Goal: Task Accomplishment & Management: Complete application form

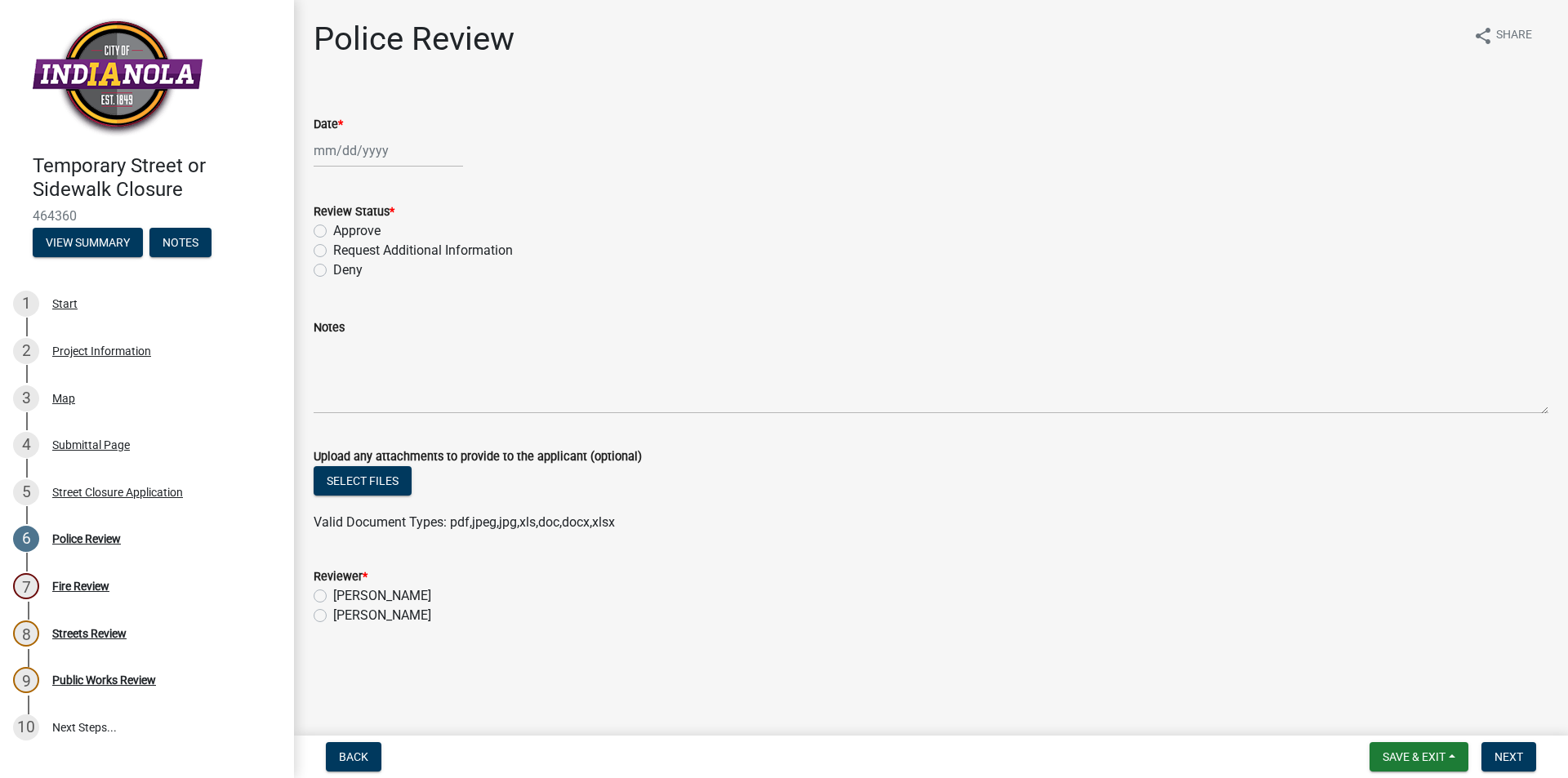
select select "8"
select select "2025"
click at [362, 153] on div "[PERSON_NAME] Feb Mar Apr [PERSON_NAME][DATE] Oct Nov [DATE] 1526 1527 1528 152…" at bounding box center [389, 151] width 150 height 34
click at [437, 301] on div "15" at bounding box center [435, 290] width 26 height 26
type input "[DATE]"
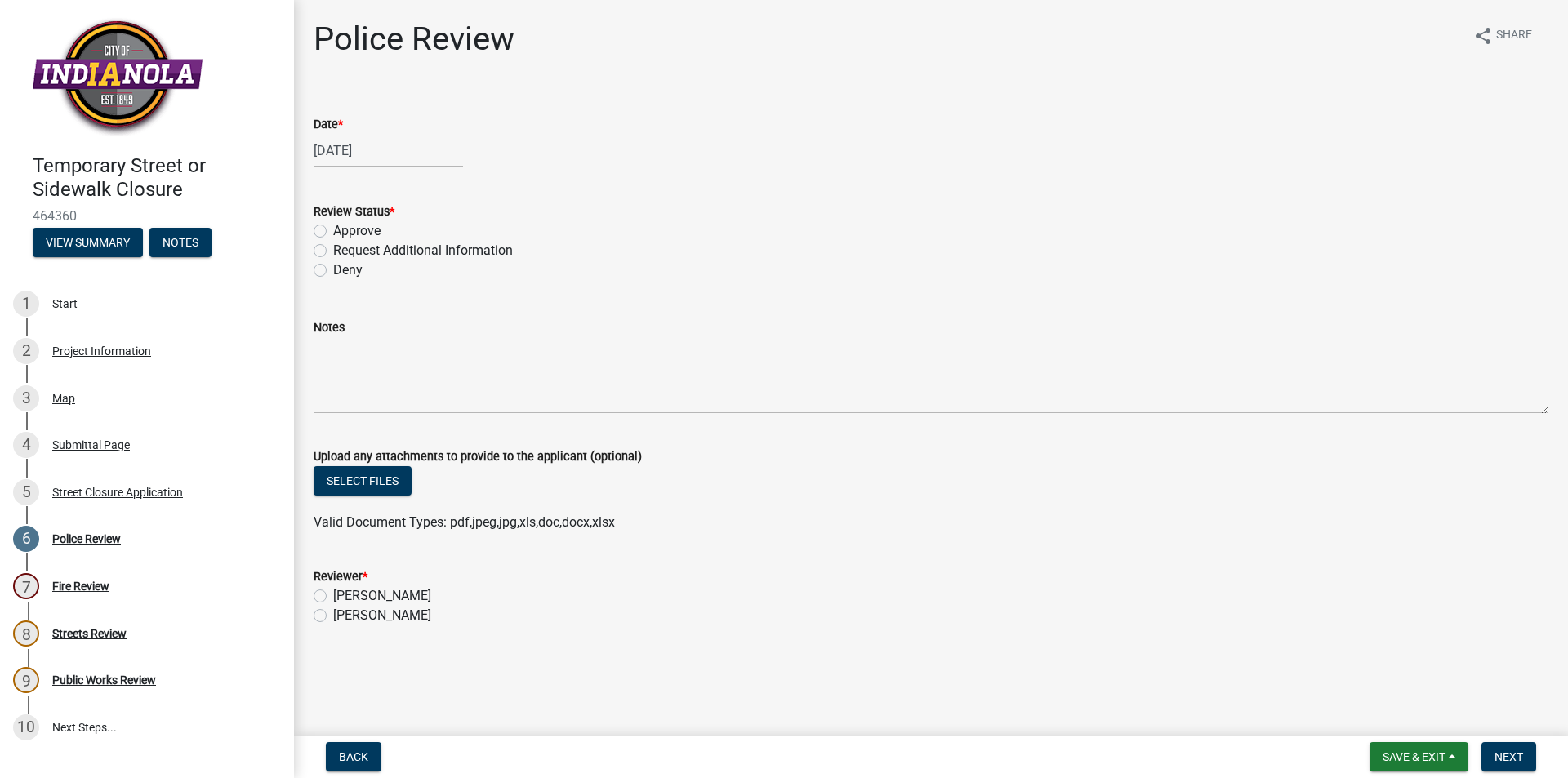
click at [333, 231] on label "Approve" at bounding box center [357, 230] width 48 height 20
click at [333, 231] on input "Approve" at bounding box center [338, 226] width 10 height 10
radio input "true"
click at [327, 616] on div "[PERSON_NAME]" at bounding box center [931, 615] width 1235 height 20
click at [333, 616] on label "[PERSON_NAME]" at bounding box center [382, 615] width 98 height 20
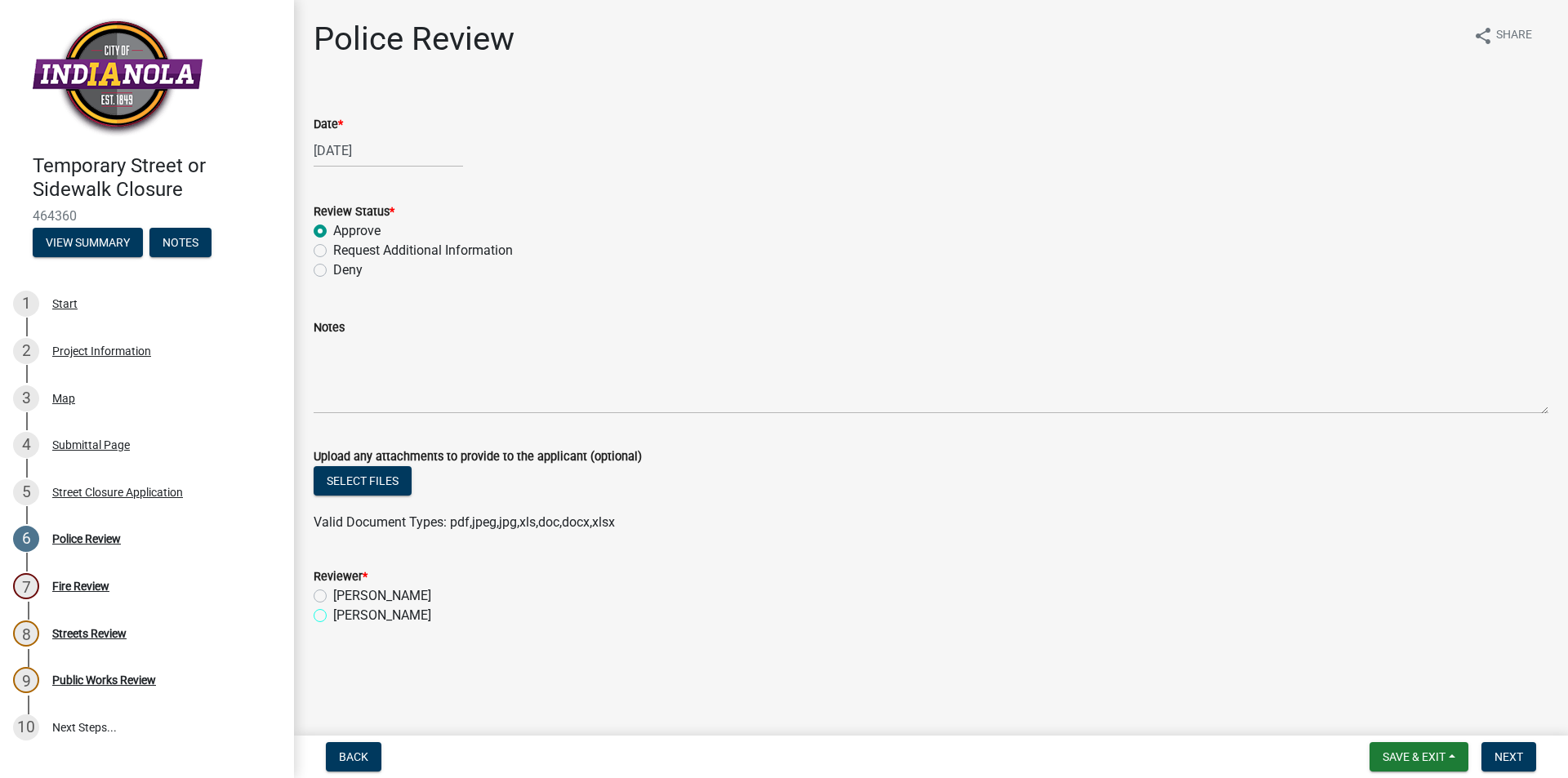
click at [333, 616] on input "[PERSON_NAME]" at bounding box center [338, 610] width 10 height 10
radio input "true"
click at [166, 495] on div "Street Closure Application" at bounding box center [118, 492] width 131 height 11
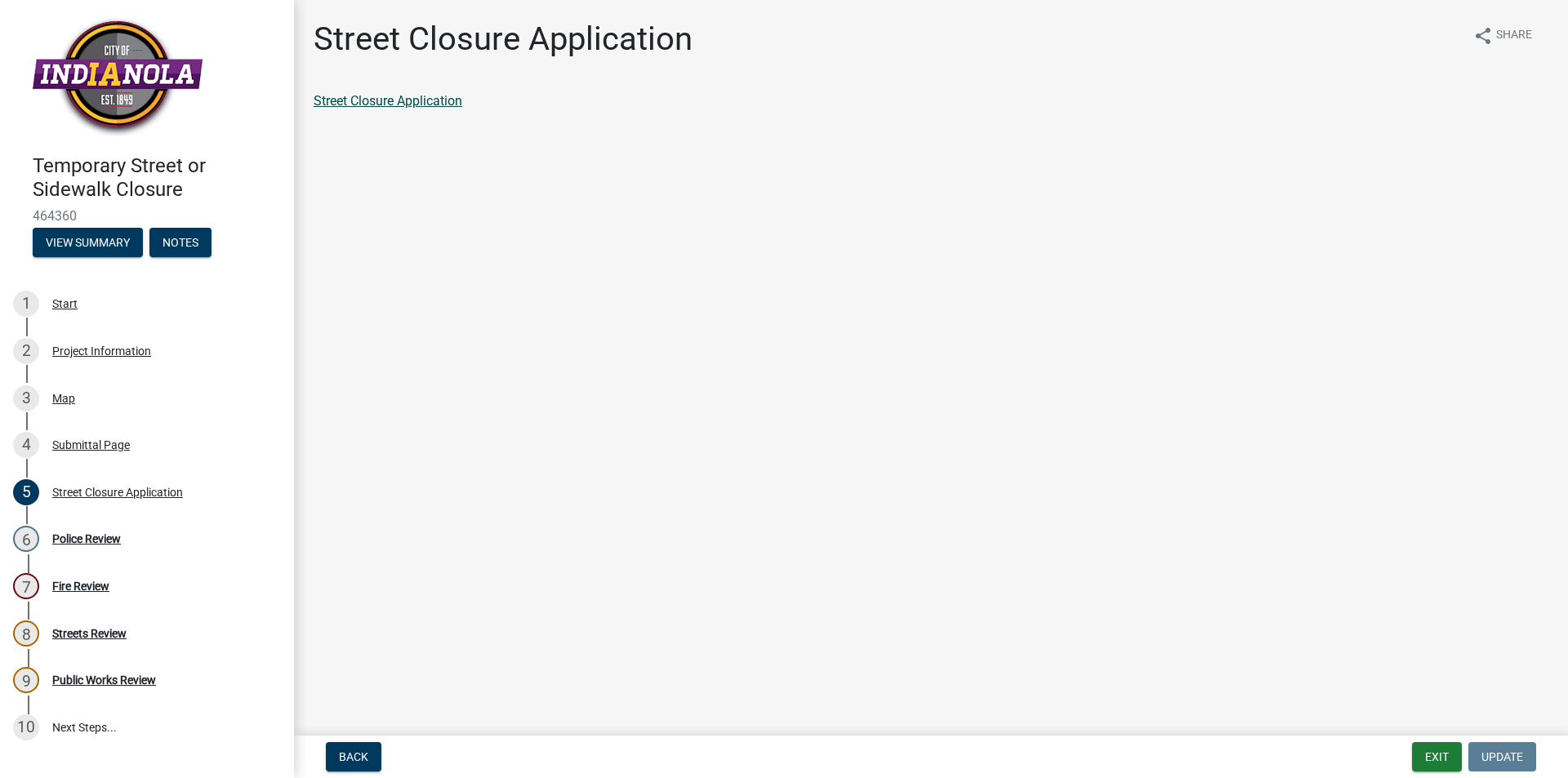
click at [399, 99] on link "Street Closure Application" at bounding box center [388, 100] width 149 height 16
click at [101, 543] on div "Police Review" at bounding box center [86, 538] width 68 height 11
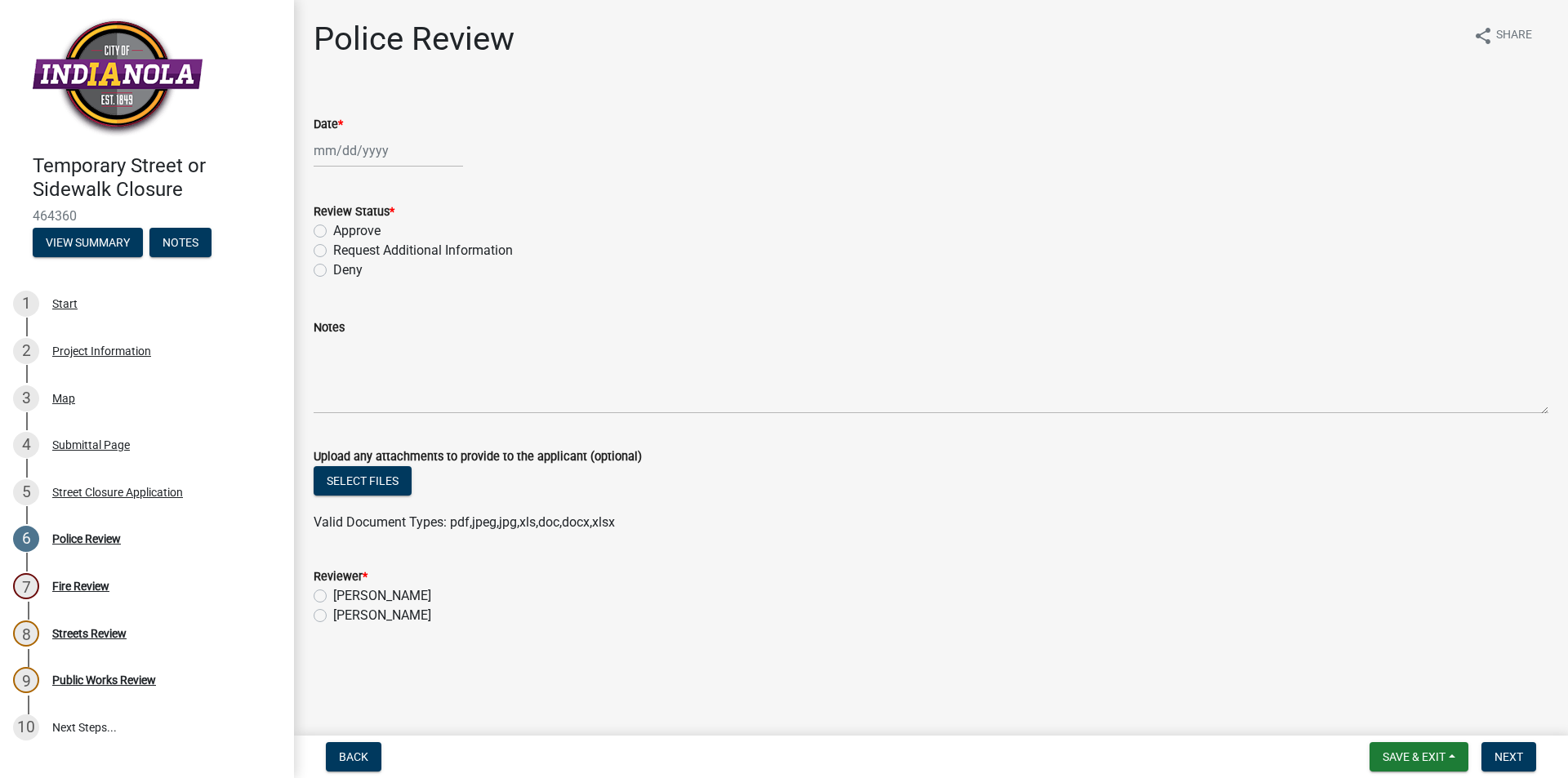
click at [386, 159] on div at bounding box center [389, 151] width 150 height 34
select select "8"
select select "2025"
click at [435, 294] on div "15" at bounding box center [435, 290] width 26 height 26
type input "[DATE]"
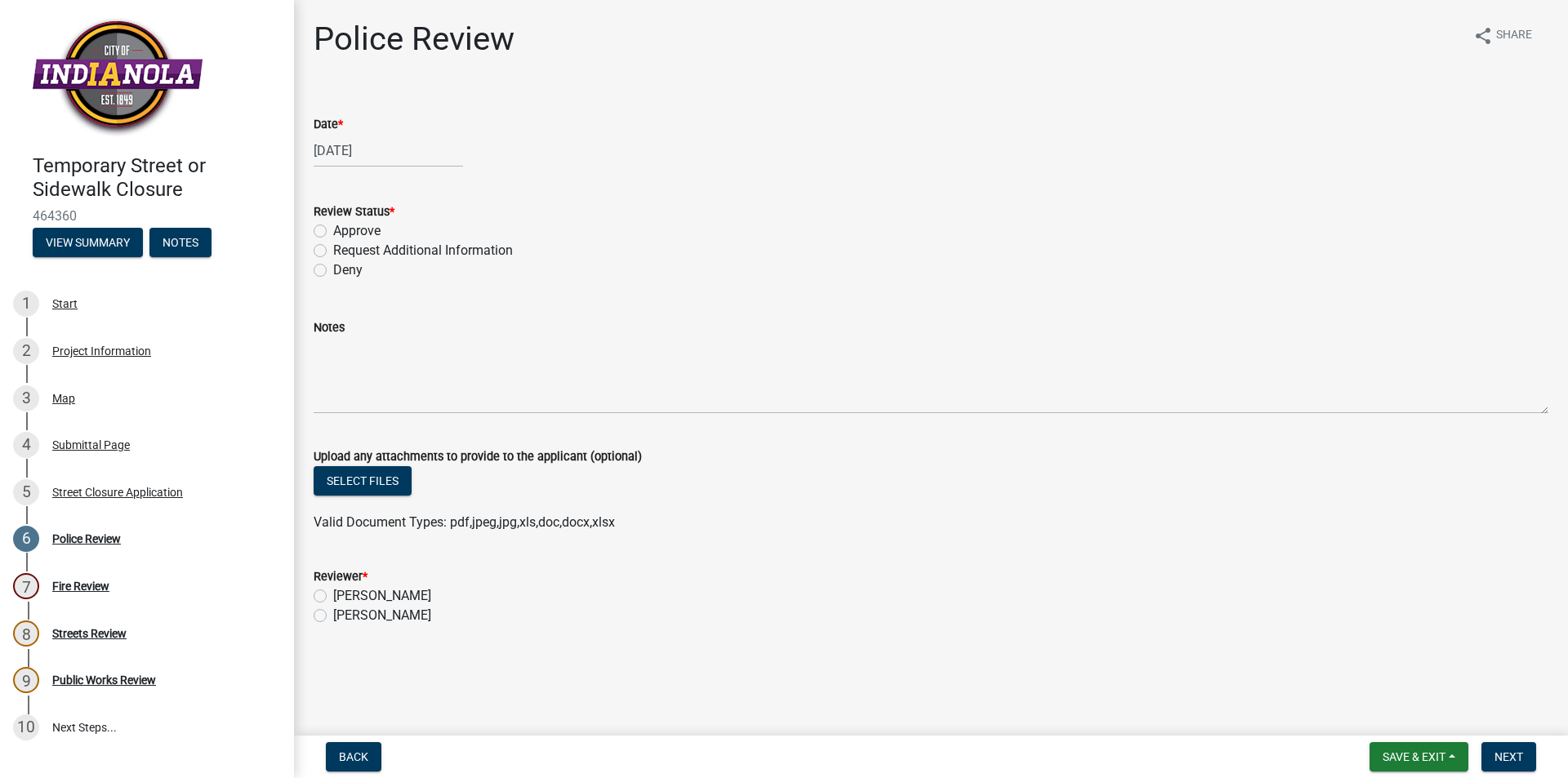
click at [333, 227] on label "Approve" at bounding box center [357, 230] width 48 height 20
click at [333, 227] on input "Approve" at bounding box center [338, 226] width 10 height 10
radio input "true"
click at [333, 614] on label "[PERSON_NAME]" at bounding box center [382, 615] width 98 height 20
click at [333, 614] on input "[PERSON_NAME]" at bounding box center [338, 610] width 10 height 10
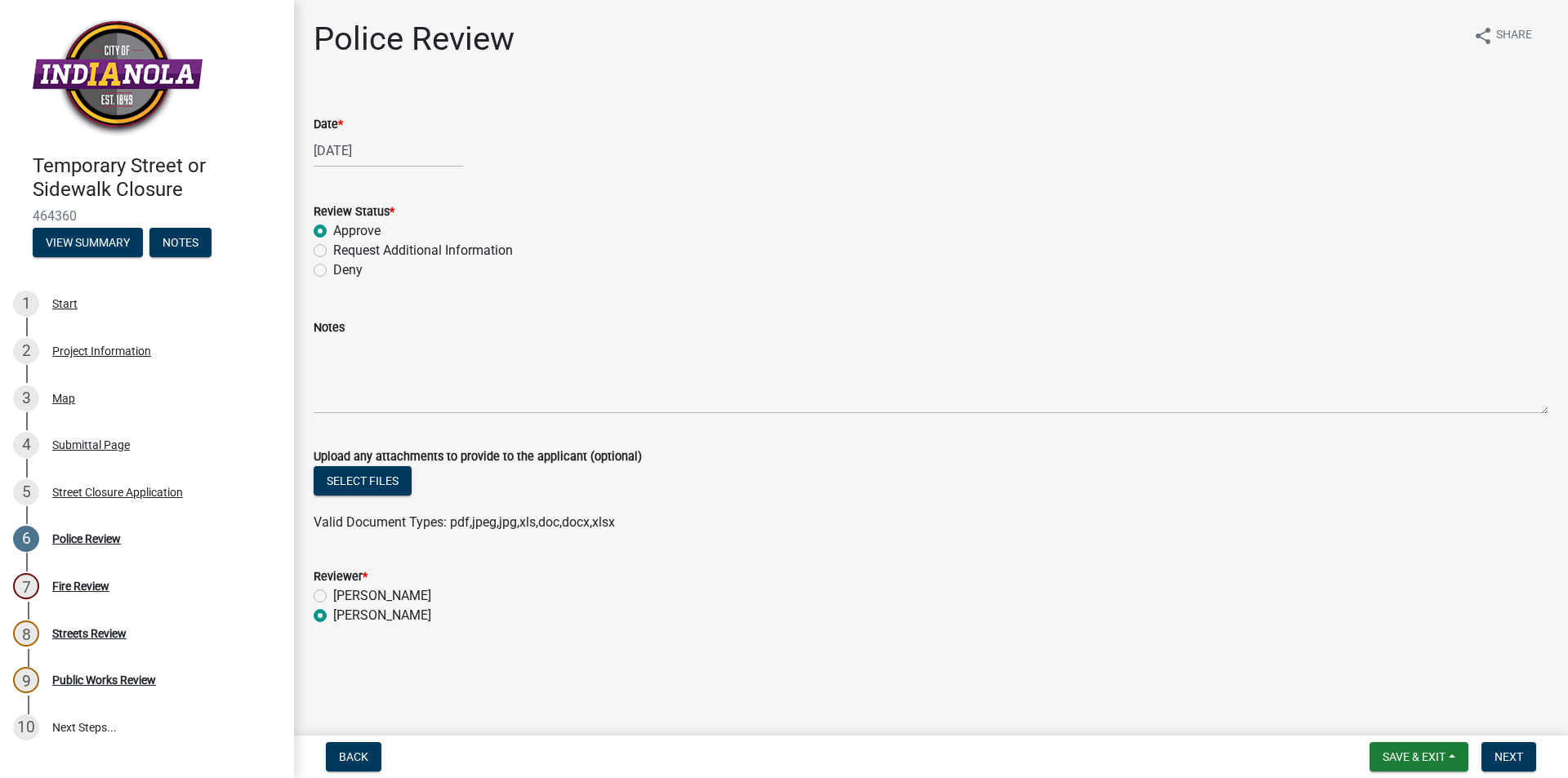
radio input "true"
click at [1505, 749] on button "Next" at bounding box center [1509, 756] width 54 height 29
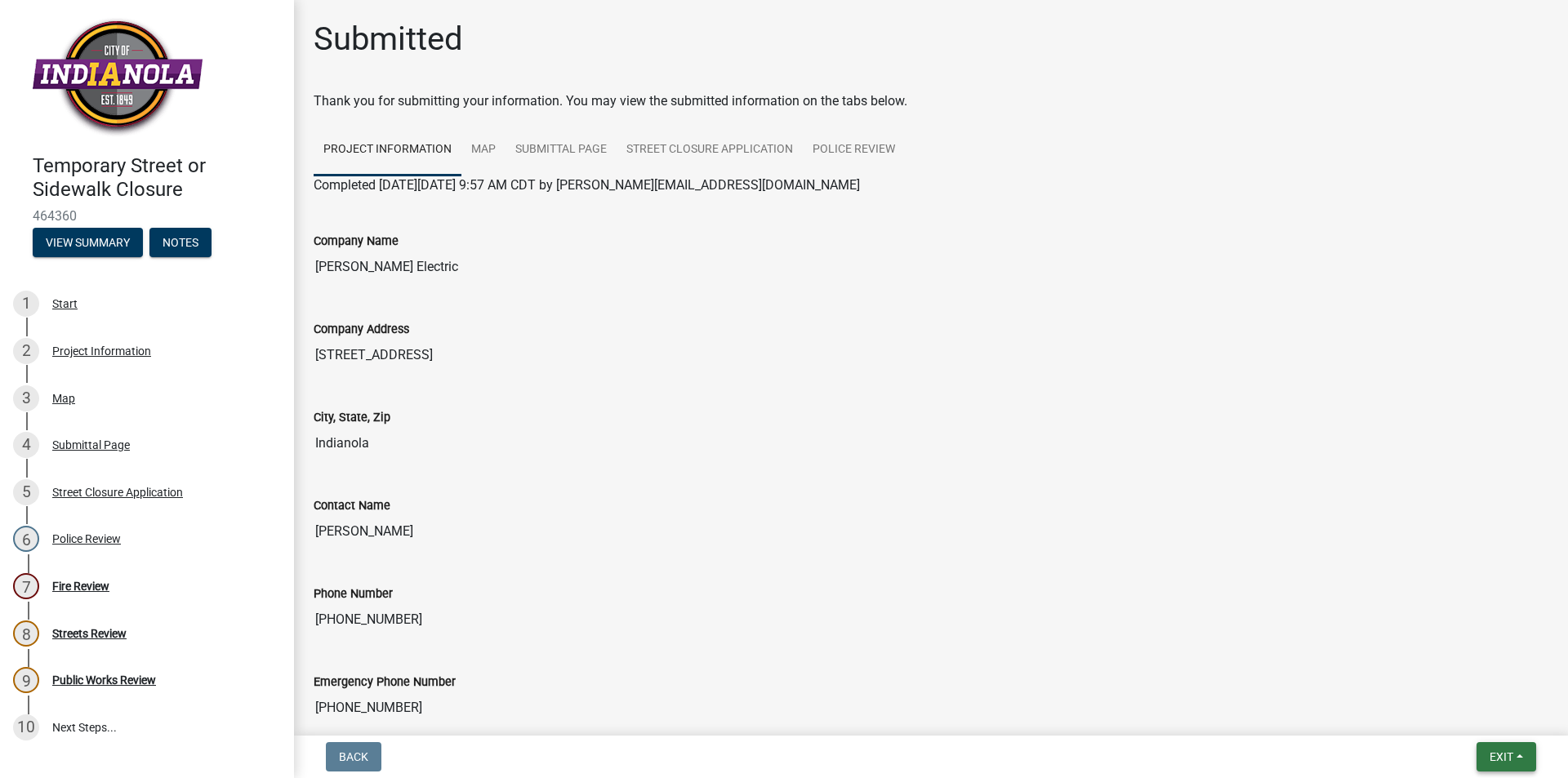
click at [1508, 756] on span "Exit" at bounding box center [1501, 756] width 23 height 13
click at [1503, 718] on button "Save & Exit" at bounding box center [1472, 714] width 131 height 39
